Goal: Navigation & Orientation: Find specific page/section

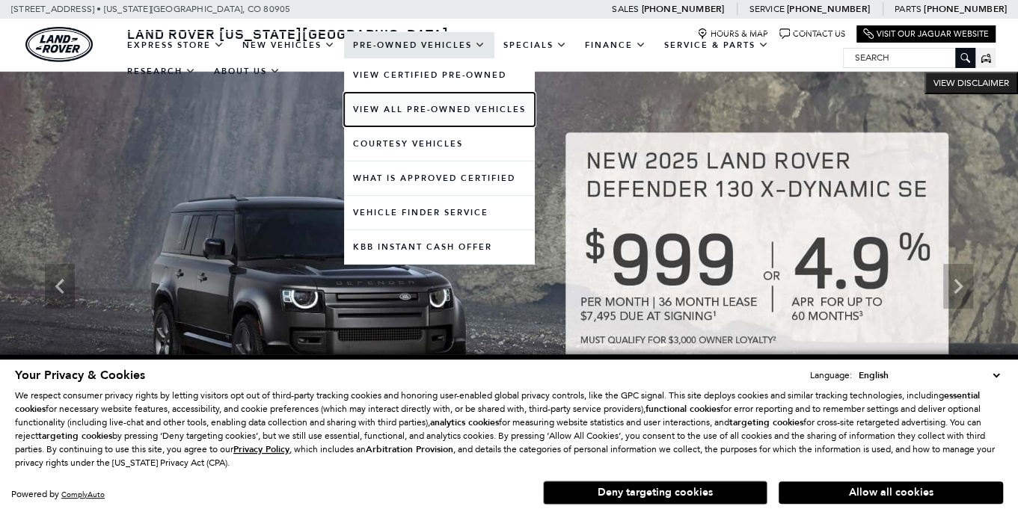
click at [435, 111] on link "View All Pre-Owned Vehicles" at bounding box center [439, 110] width 191 height 34
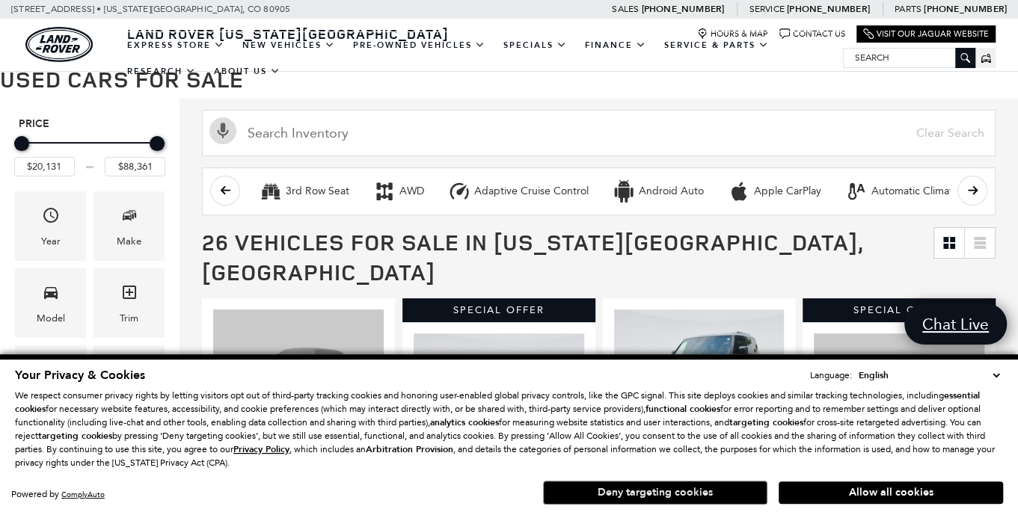
click at [715, 486] on button "Deny targeting cookies" at bounding box center [655, 493] width 224 height 24
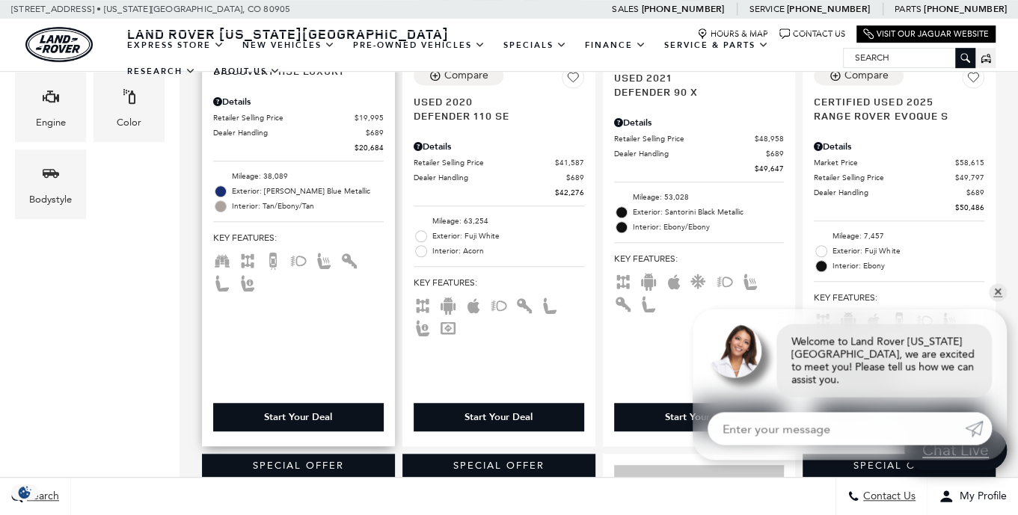
scroll to position [663, 0]
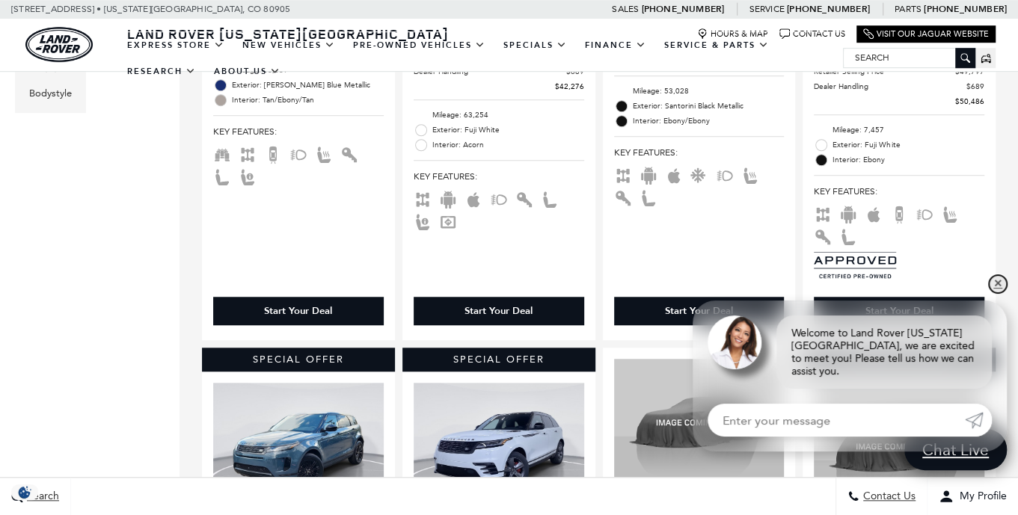
click at [996, 293] on link "✕" at bounding box center [997, 284] width 18 height 18
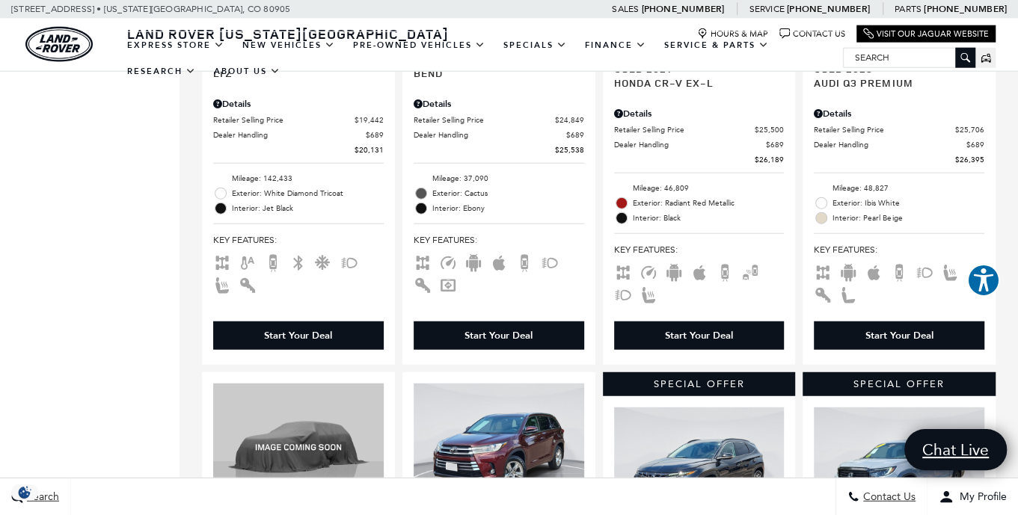
scroll to position [2479, 0]
